Goal: Task Accomplishment & Management: Use online tool/utility

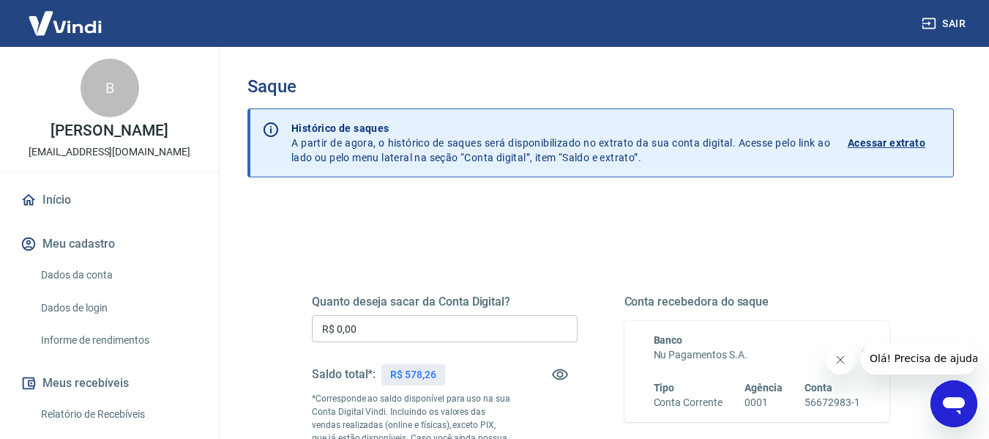
scroll to position [83, 0]
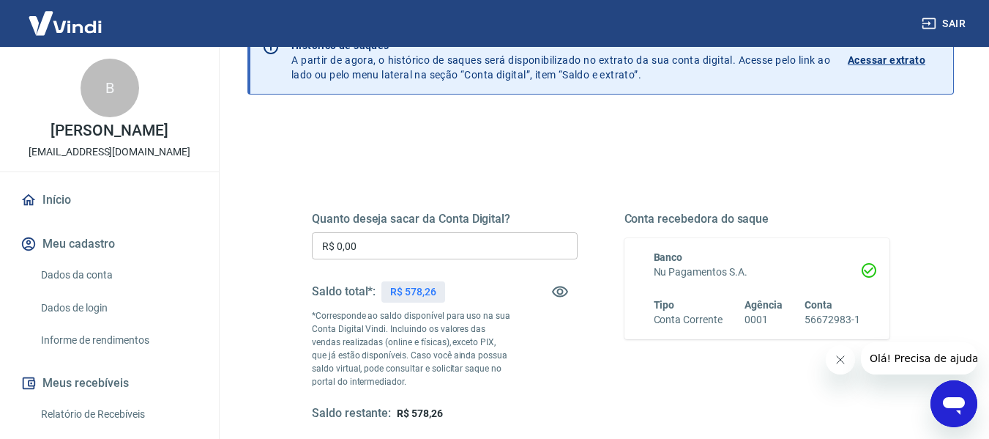
click at [411, 241] on input "R$ 0,00" at bounding box center [445, 245] width 266 height 27
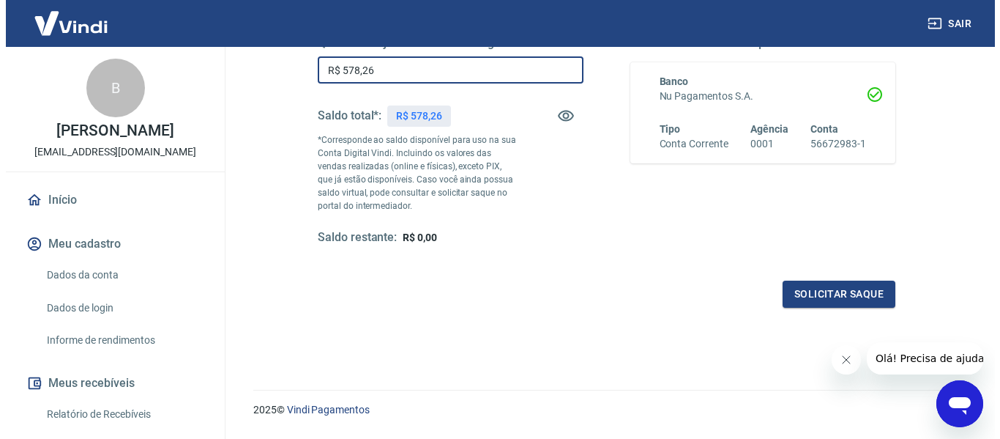
scroll to position [264, 0]
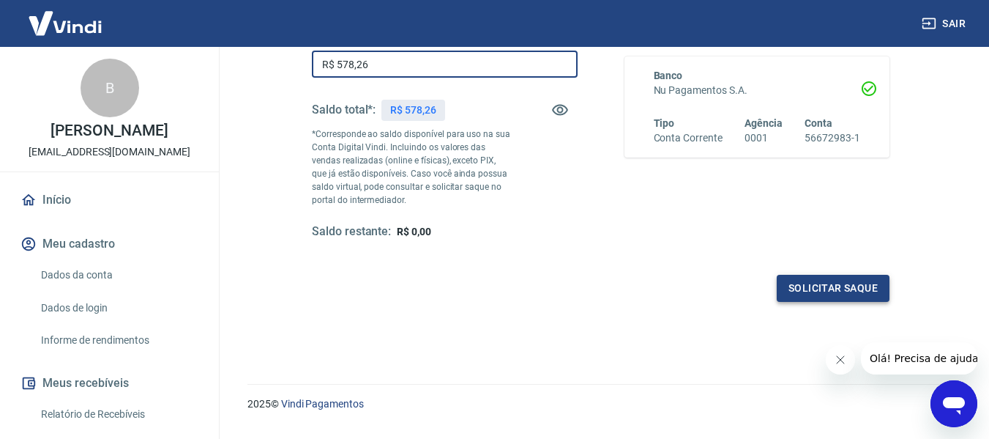
type input "R$ 578,26"
click at [828, 289] on button "Solicitar saque" at bounding box center [833, 288] width 113 height 27
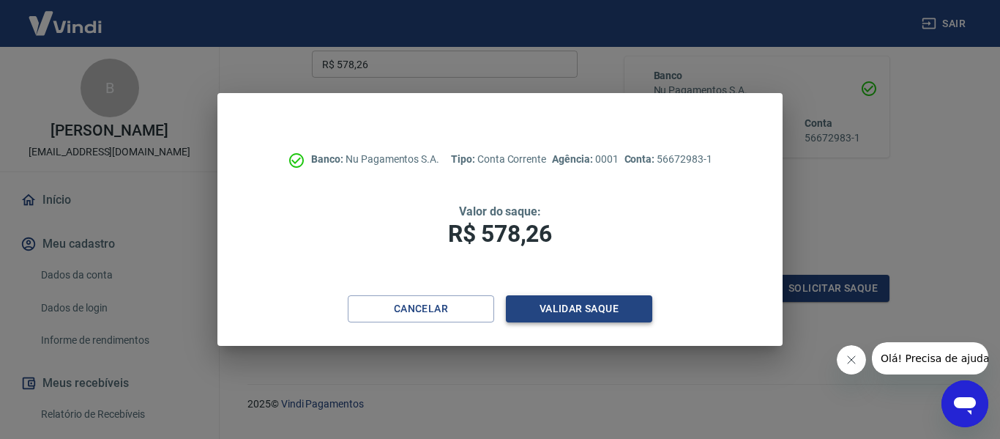
click at [585, 310] on button "Validar saque" at bounding box center [579, 308] width 146 height 27
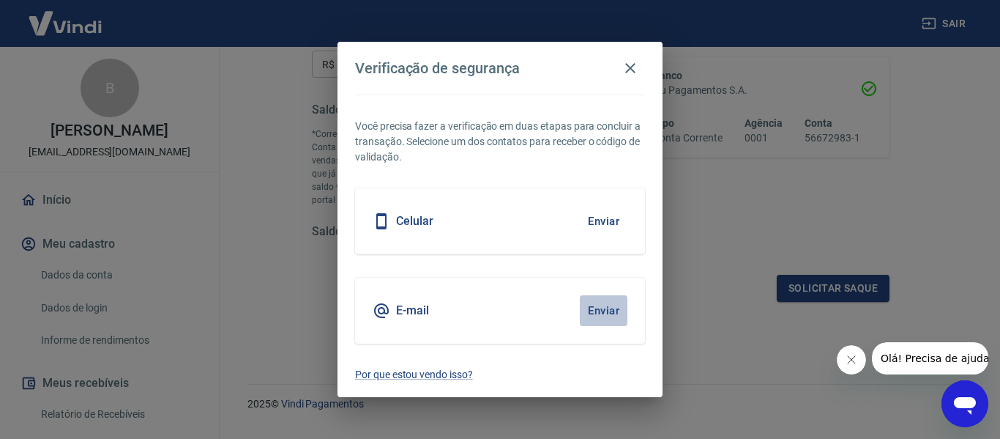
click at [603, 312] on button "Enviar" at bounding box center [604, 310] width 48 height 31
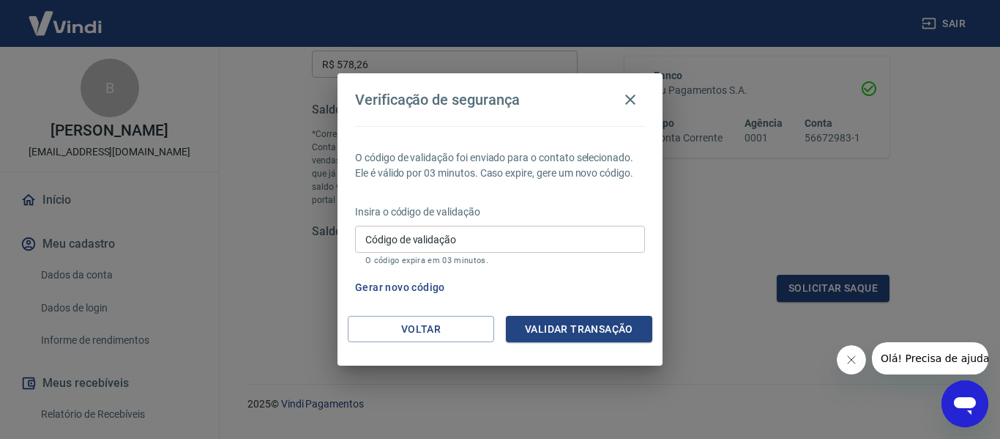
click at [494, 234] on input "Código de validação" at bounding box center [500, 239] width 290 height 27
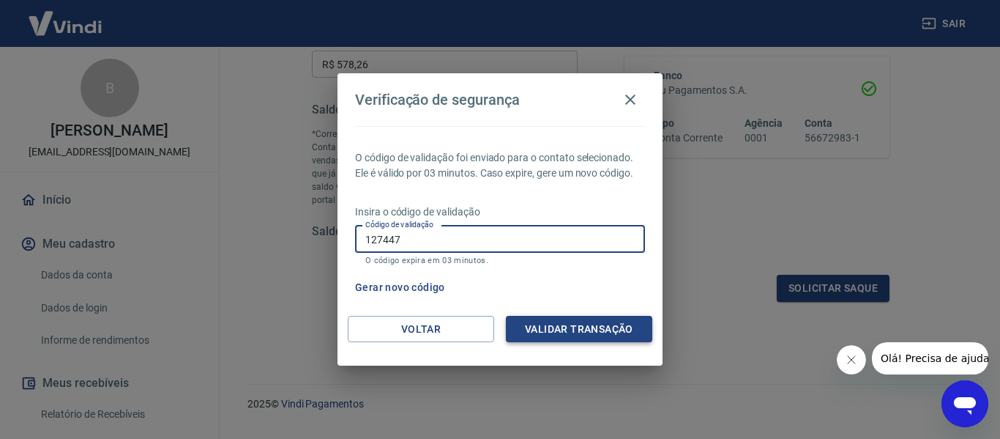
type input "127447"
click at [541, 319] on button "Validar transação" at bounding box center [579, 329] width 146 height 27
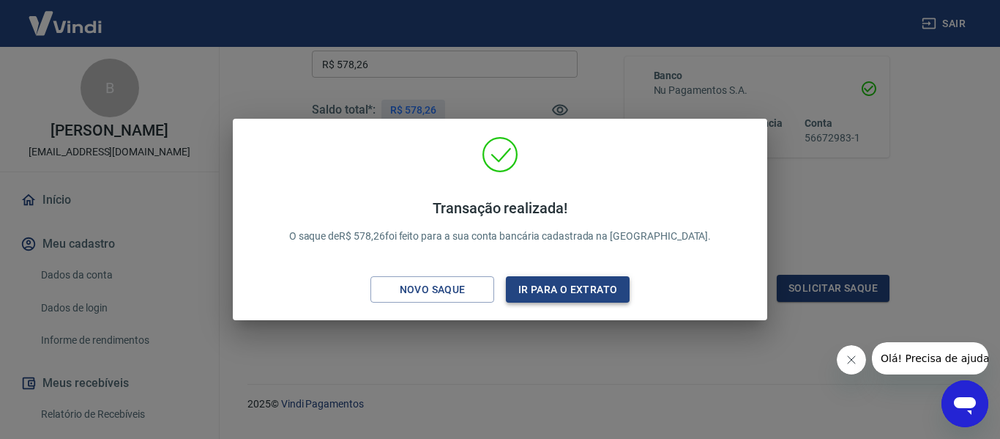
click at [553, 288] on button "Ir para o extrato" at bounding box center [568, 289] width 124 height 27
